Goal: Check status: Check status

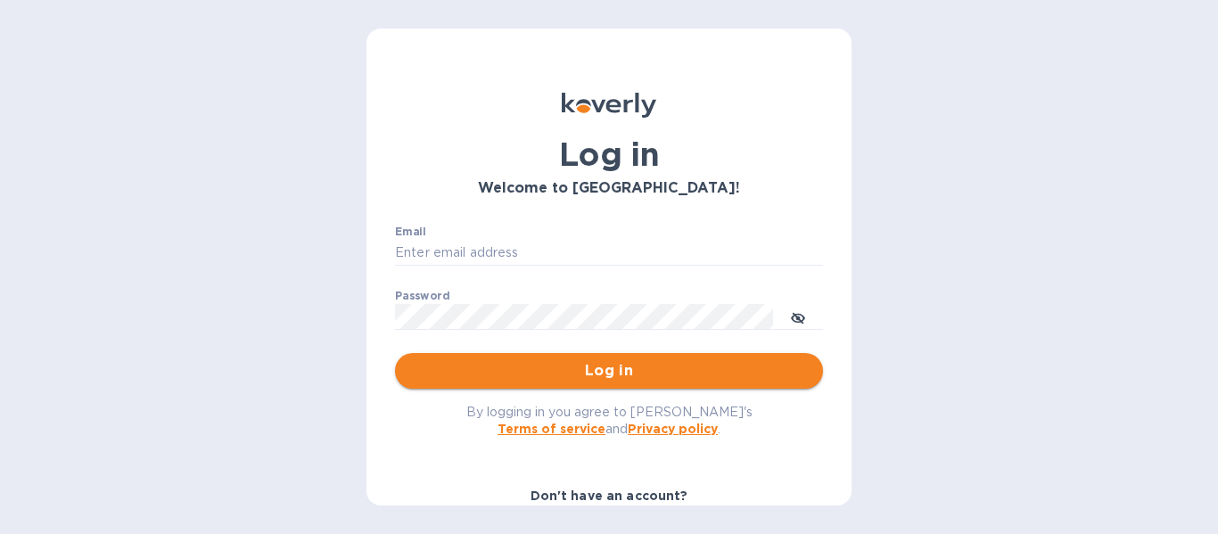
type input "renovudistribuitor@gmail.com"
click at [733, 371] on span "Log in" at bounding box center [608, 370] width 399 height 21
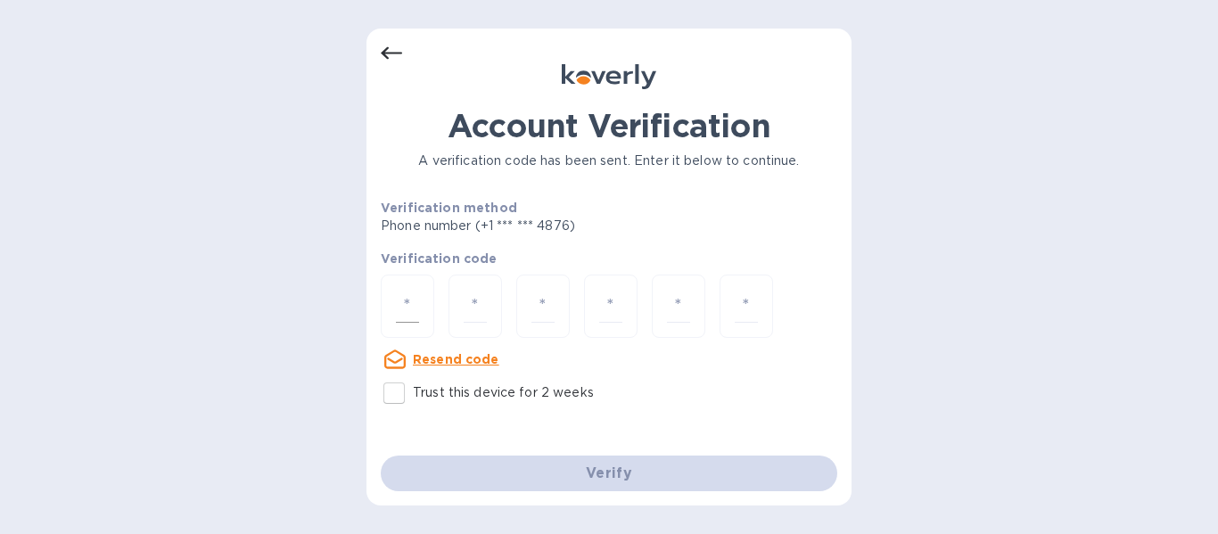
click at [403, 309] on input "number" at bounding box center [407, 306] width 23 height 33
type input "3"
type input "2"
type input "7"
type input "8"
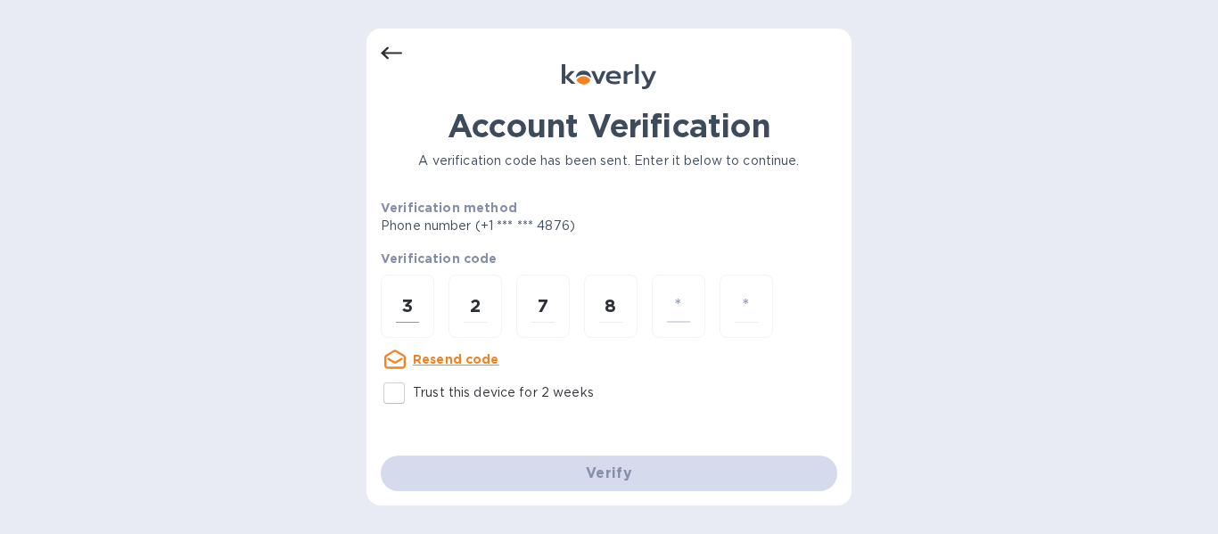
type input "4"
type input "6"
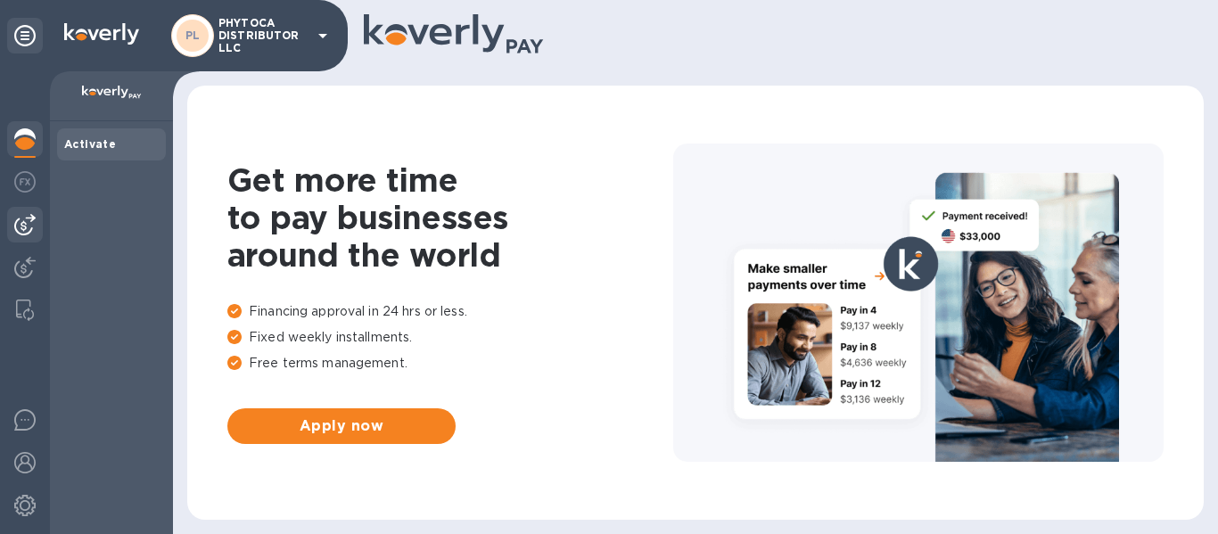
click at [15, 235] on img at bounding box center [24, 224] width 21 height 21
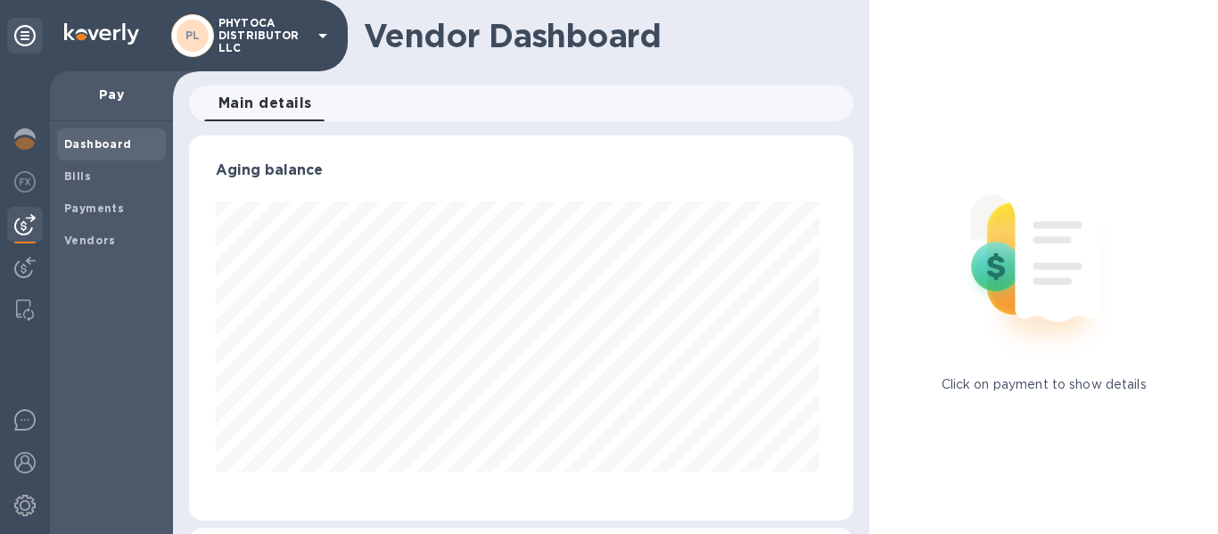
scroll to position [385, 658]
click at [100, 219] on div "Payments" at bounding box center [111, 209] width 109 height 32
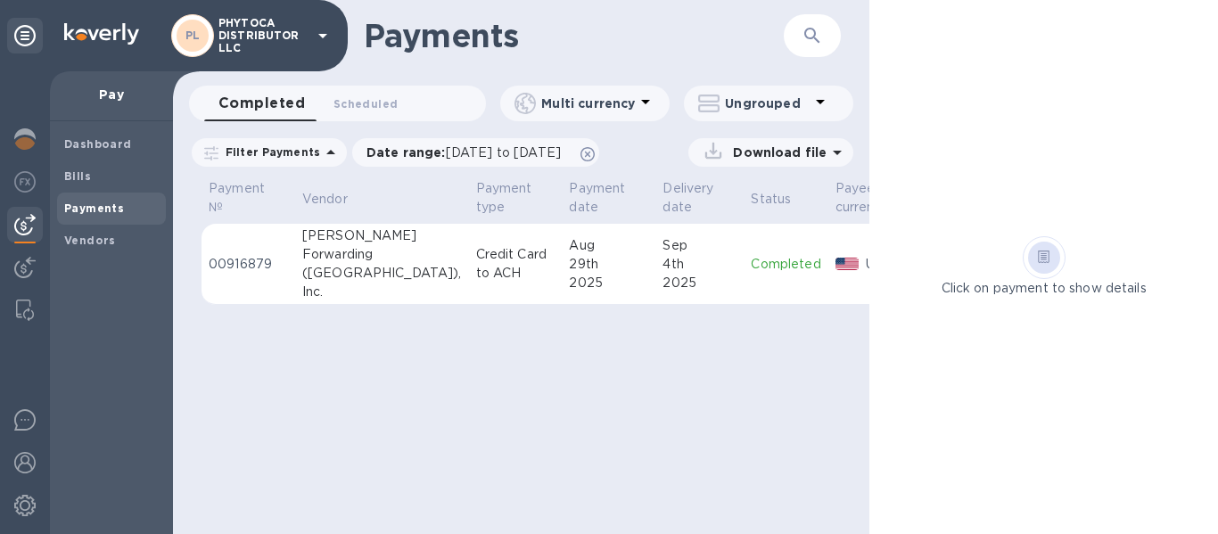
scroll to position [0, 76]
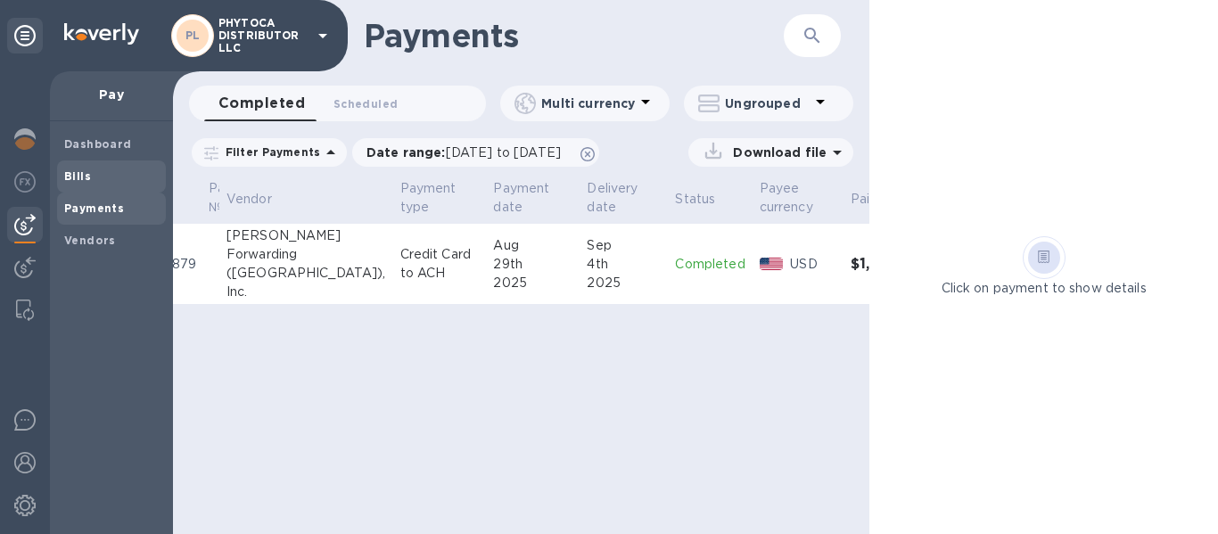
click at [123, 179] on span "Bills" at bounding box center [111, 177] width 95 height 18
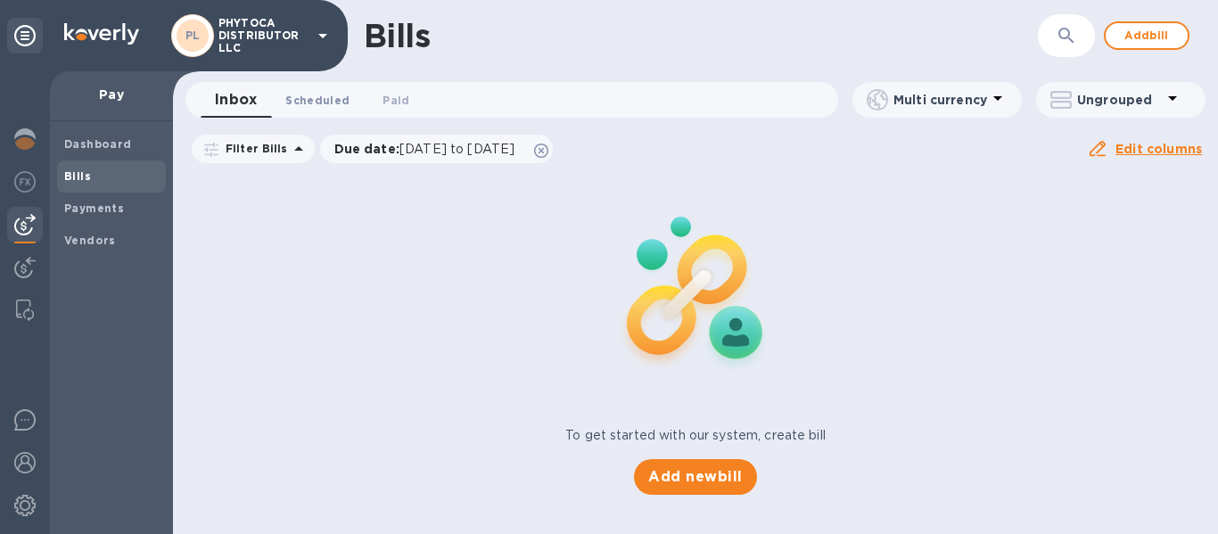
click at [326, 95] on span "Scheduled 0" at bounding box center [317, 100] width 64 height 19
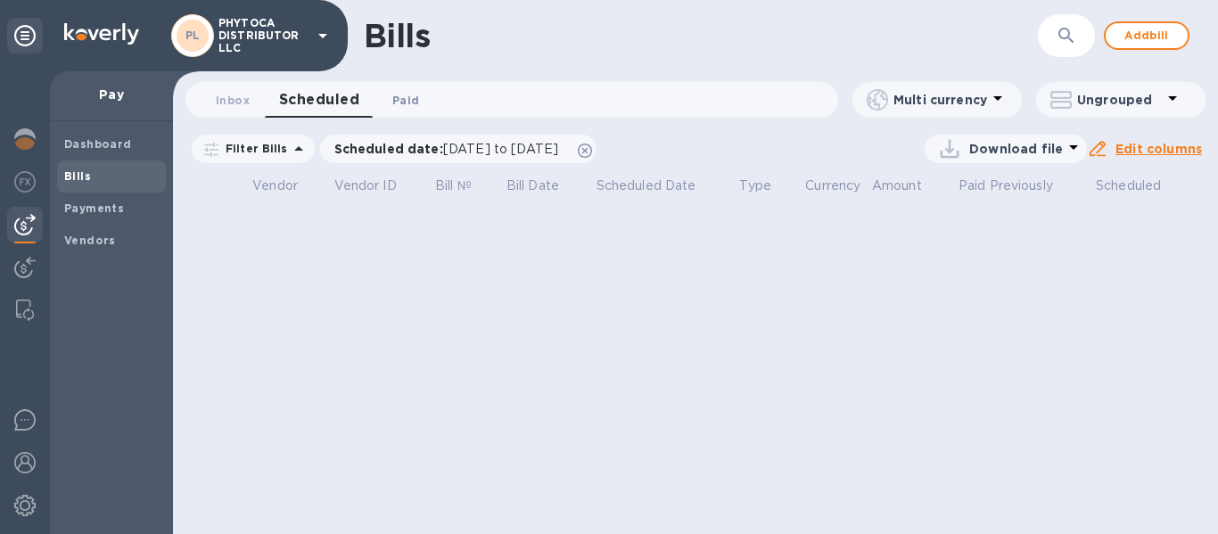
click at [403, 96] on span "Paid 0" at bounding box center [405, 100] width 27 height 19
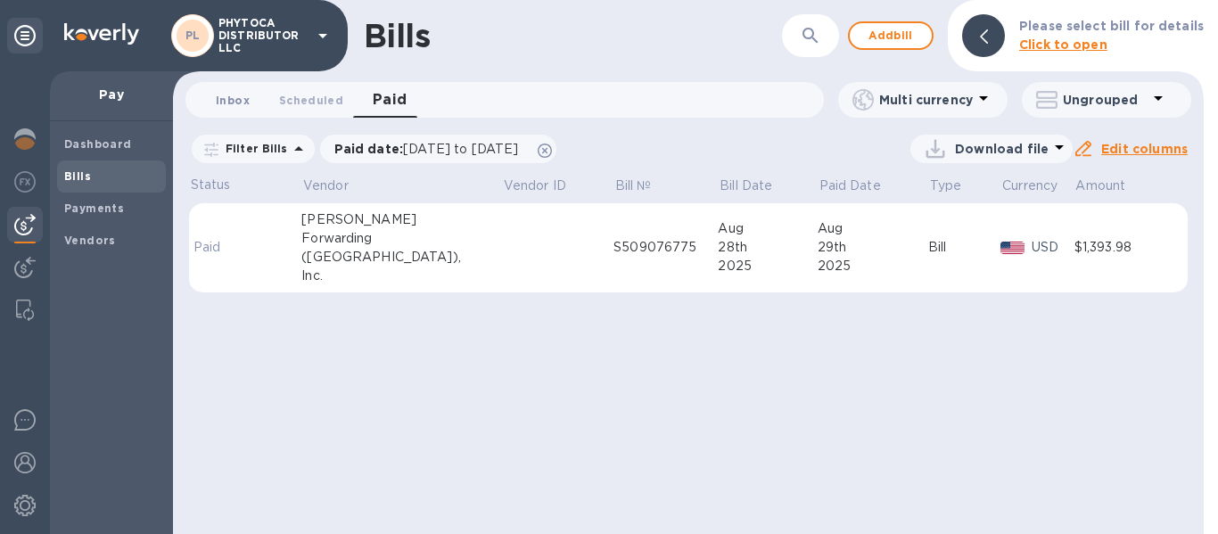
click at [225, 100] on span "Inbox 0" at bounding box center [233, 100] width 34 height 19
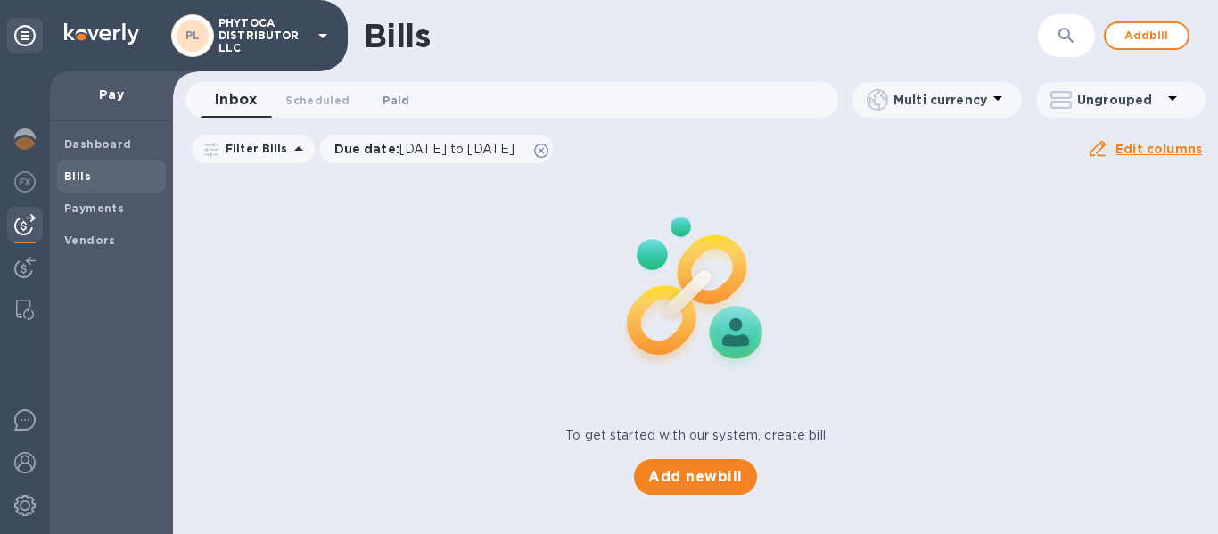
click at [399, 103] on span "Paid 0" at bounding box center [396, 100] width 27 height 19
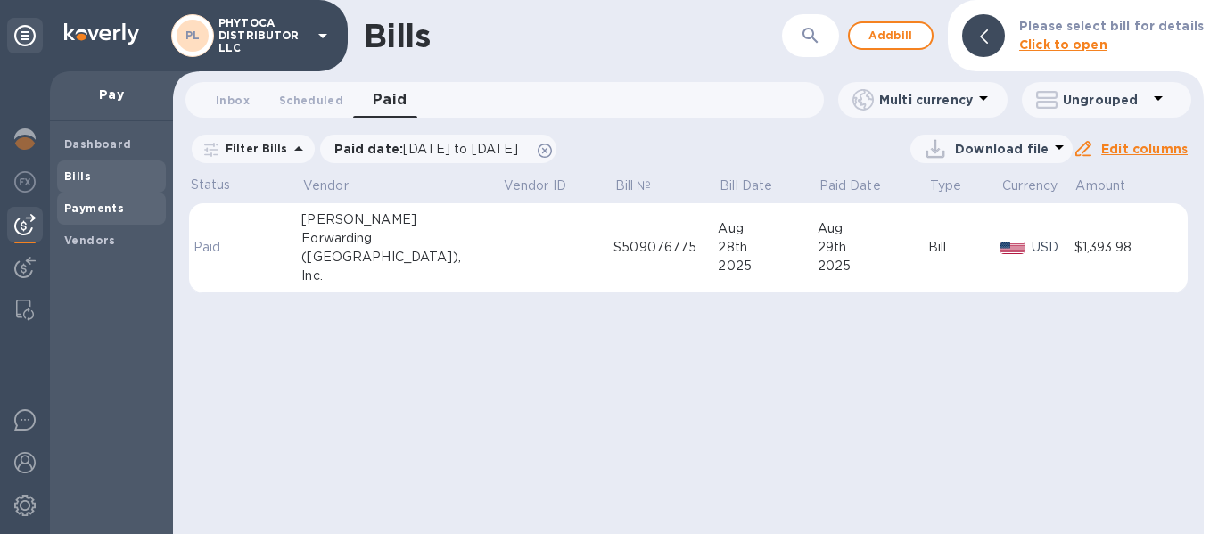
click at [143, 202] on span "Payments" at bounding box center [111, 209] width 95 height 18
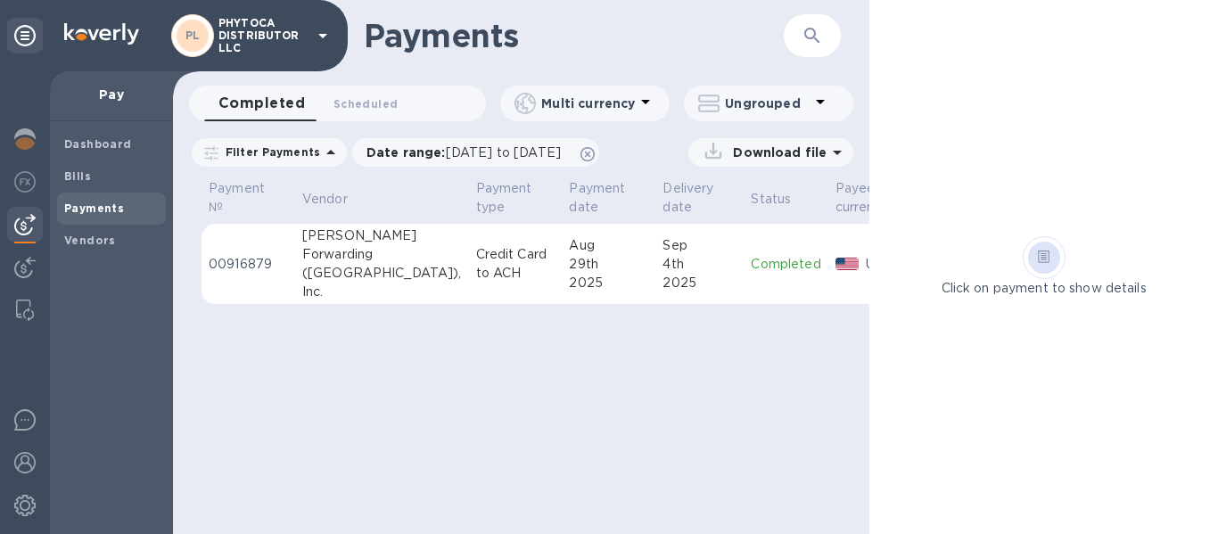
scroll to position [0, 76]
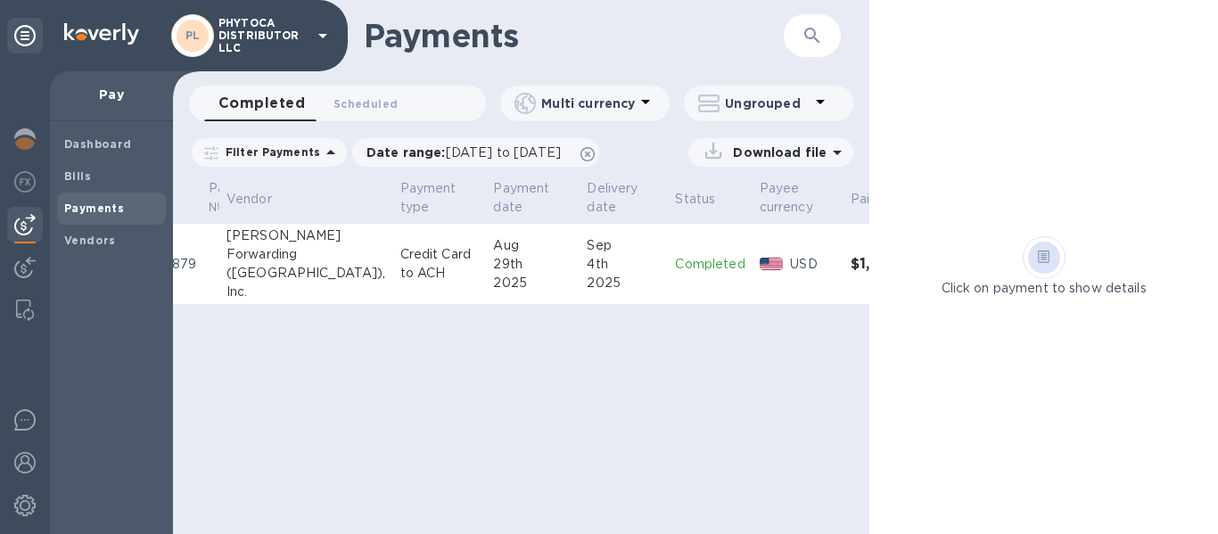
click at [286, 149] on p "Filter Payments" at bounding box center [269, 151] width 102 height 15
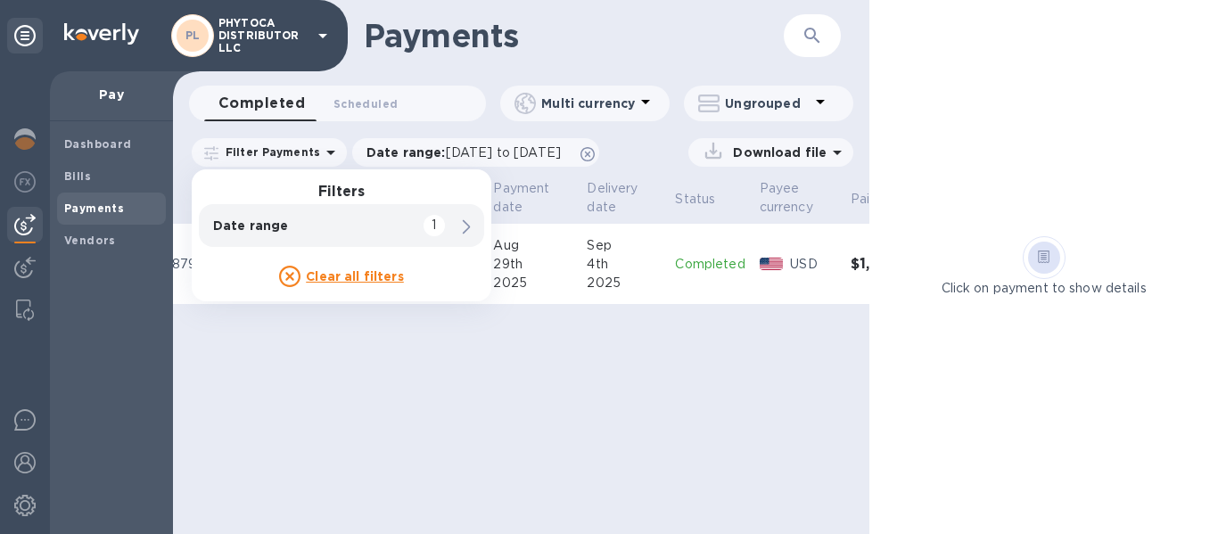
click at [466, 228] on icon at bounding box center [467, 227] width 8 height 14
click at [383, 443] on div "Payments ​ Completed 0 Scheduled 0 Multi currency Ungrouped Filter Payments Fil…" at bounding box center [521, 267] width 696 height 534
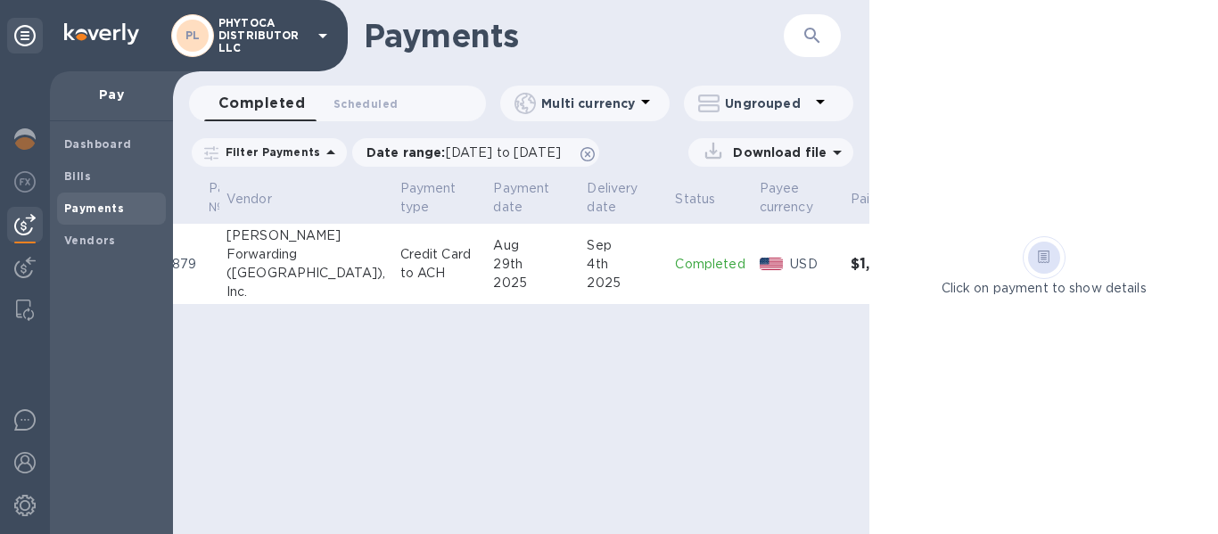
click at [383, 443] on div "Payments ​ Completed 0 Scheduled 0 Multi currency Ungrouped Filter Payments Dat…" at bounding box center [521, 267] width 696 height 534
